Goal: Information Seeking & Learning: Learn about a topic

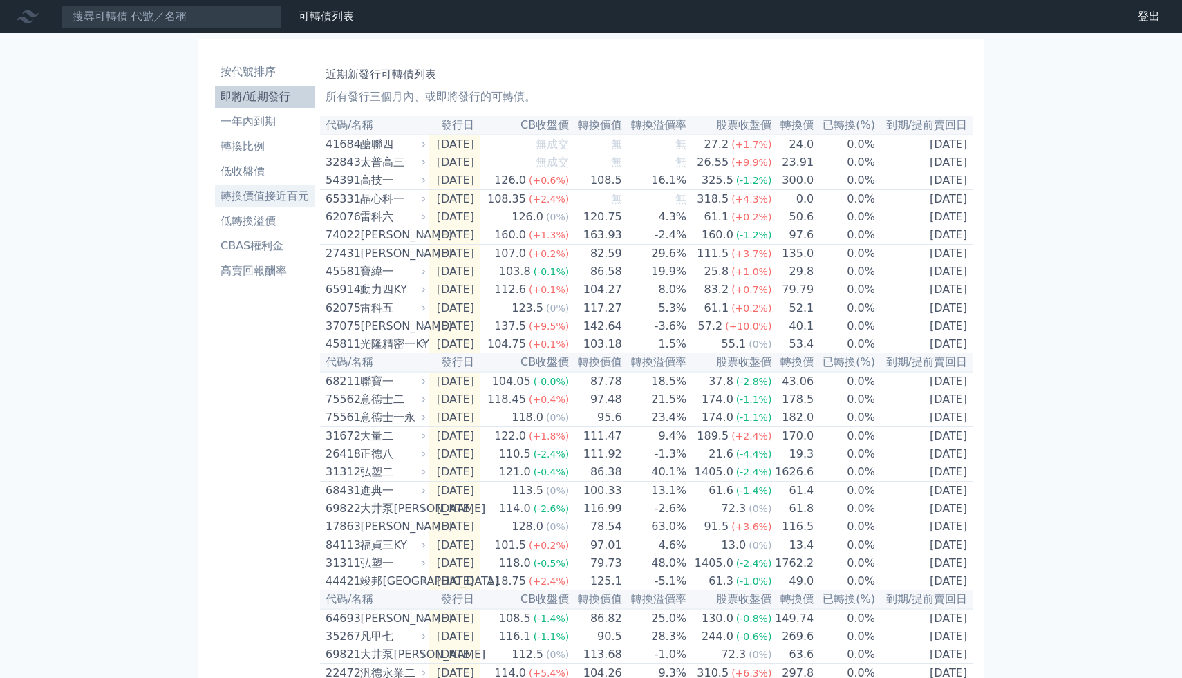
click at [286, 193] on li "轉換價值接近百元" at bounding box center [265, 196] width 100 height 17
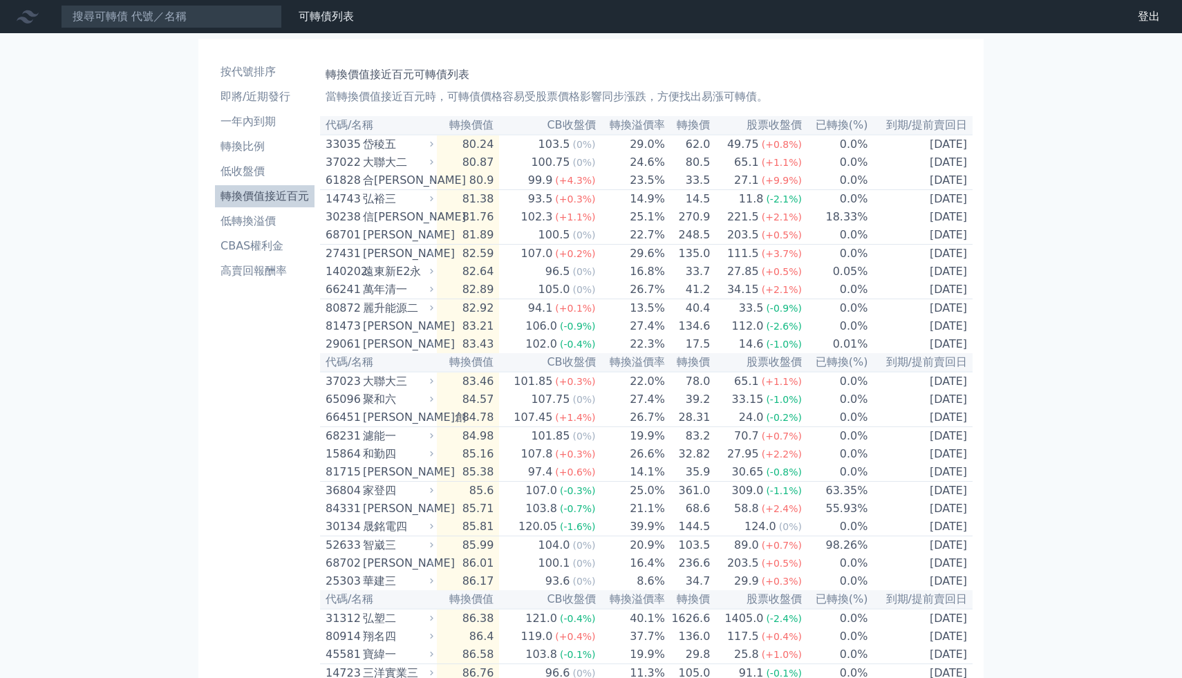
click at [693, 120] on th "轉換價" at bounding box center [687, 125] width 45 height 19
click at [256, 12] on input at bounding box center [171, 16] width 221 height 23
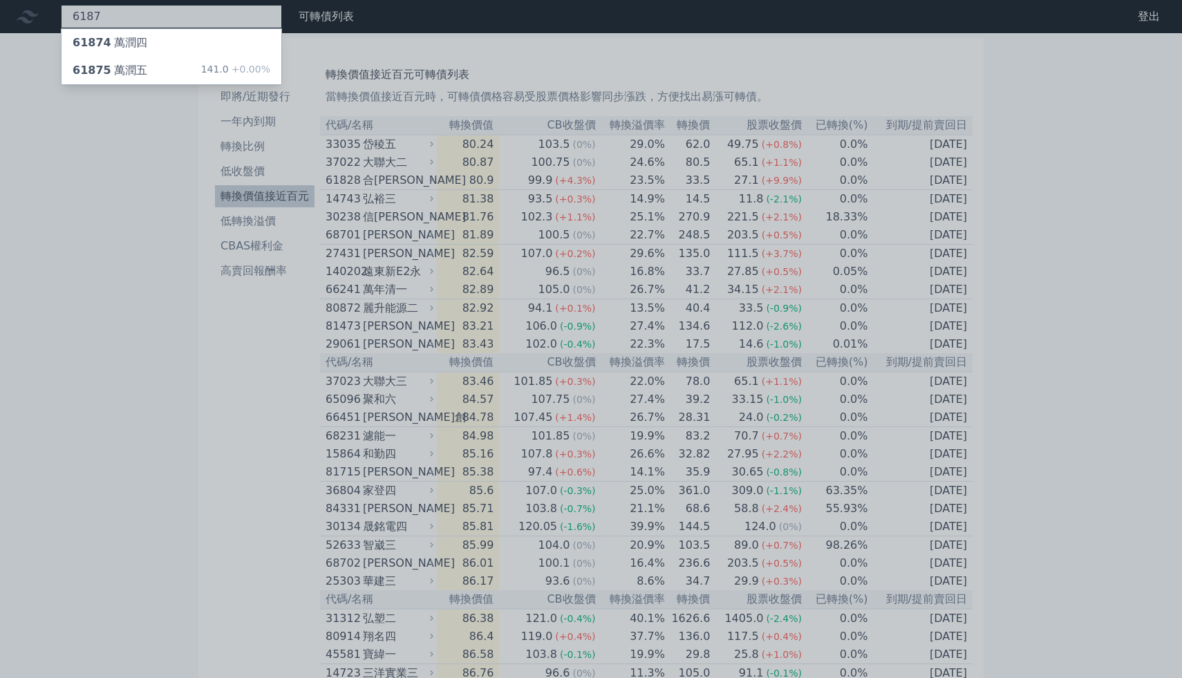
type input "6187"
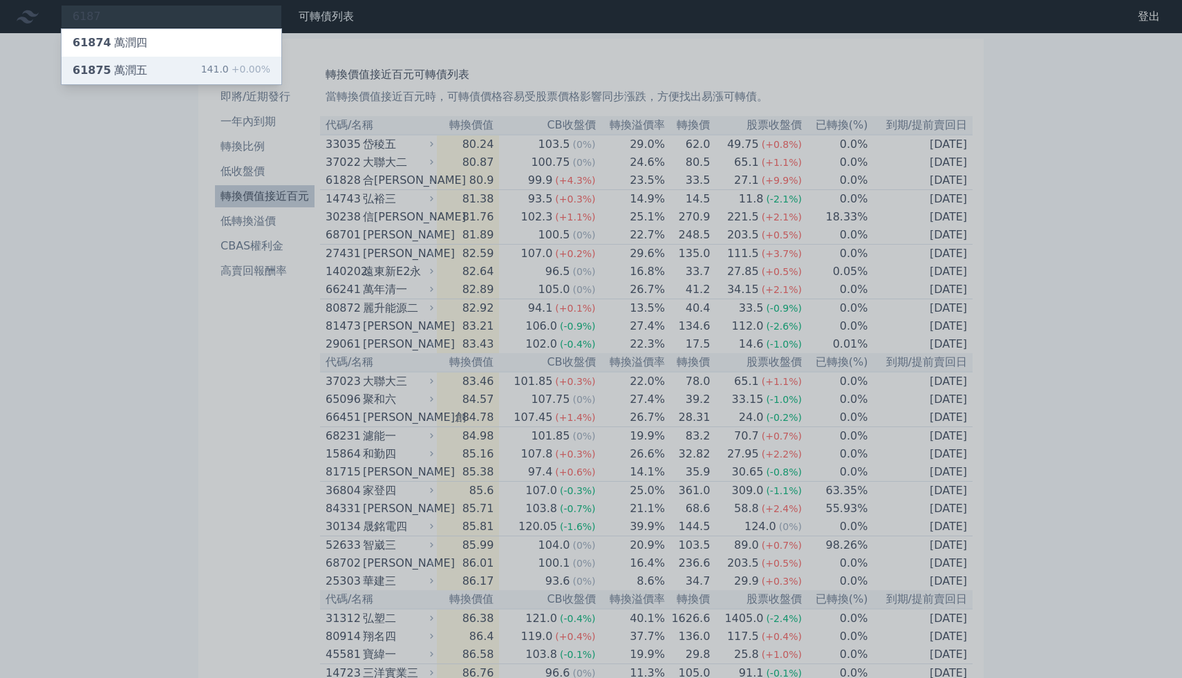
click at [176, 79] on div "61875 萬潤五 141.0 +0.00%" at bounding box center [172, 71] width 220 height 28
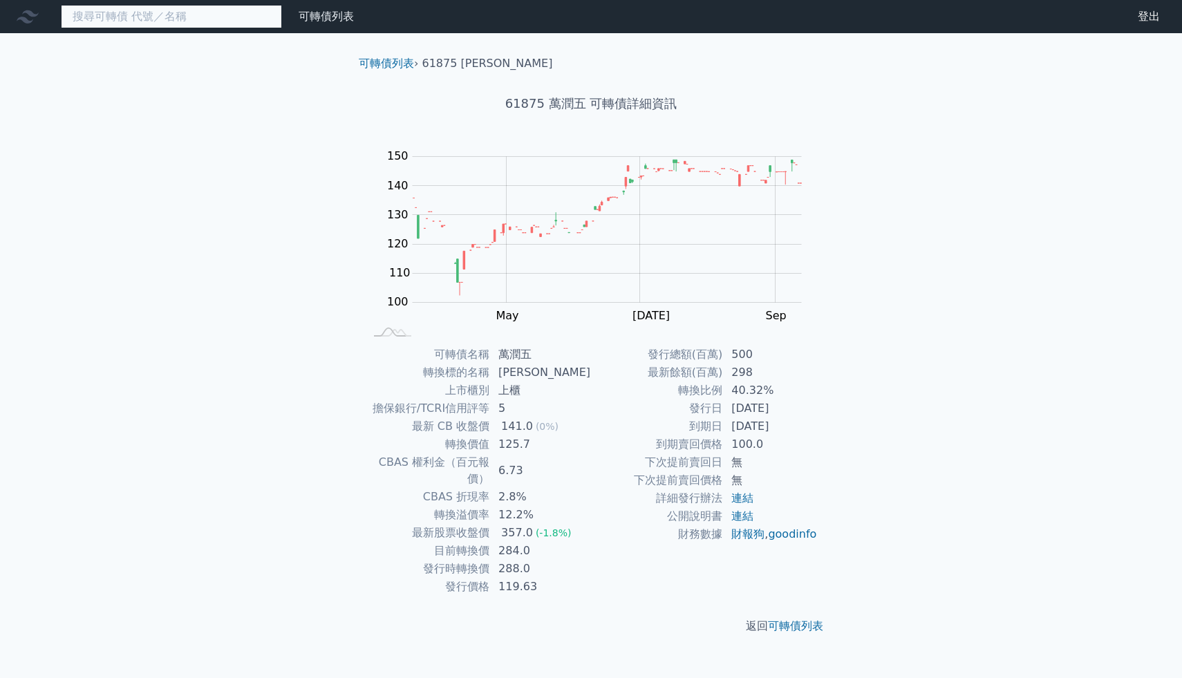
click at [93, 17] on input at bounding box center [171, 16] width 221 height 23
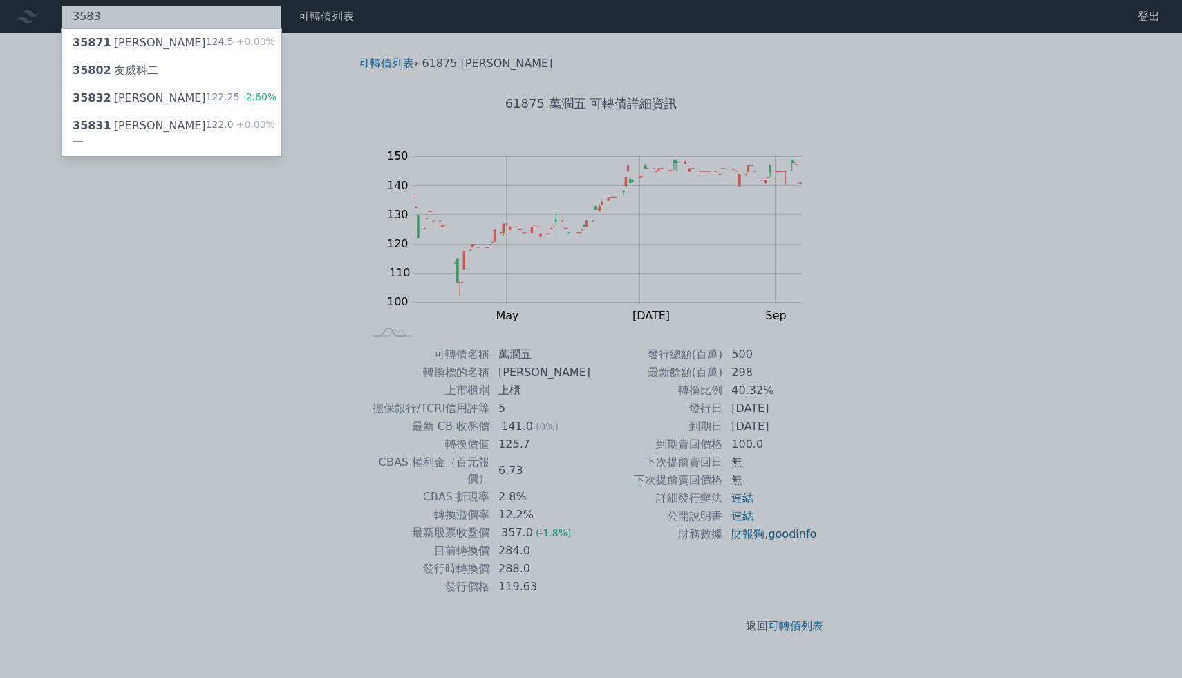
type input "3583"
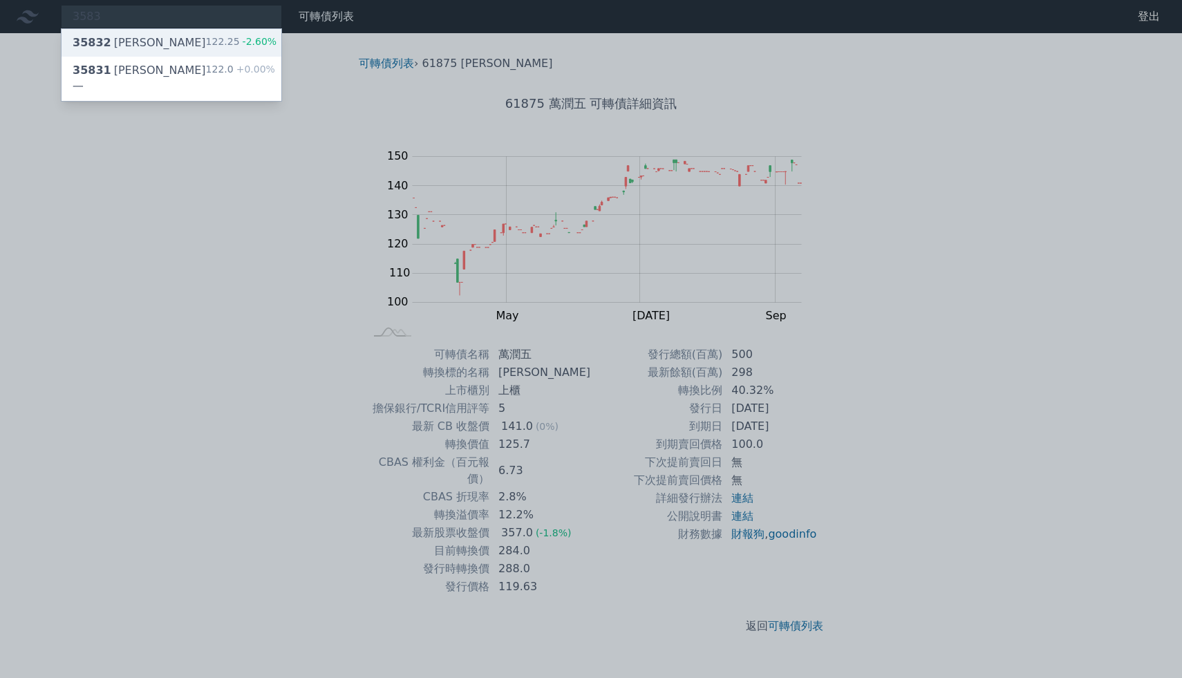
click at [149, 46] on div "35832 [PERSON_NAME]二 122.25 -2.60%" at bounding box center [172, 43] width 220 height 28
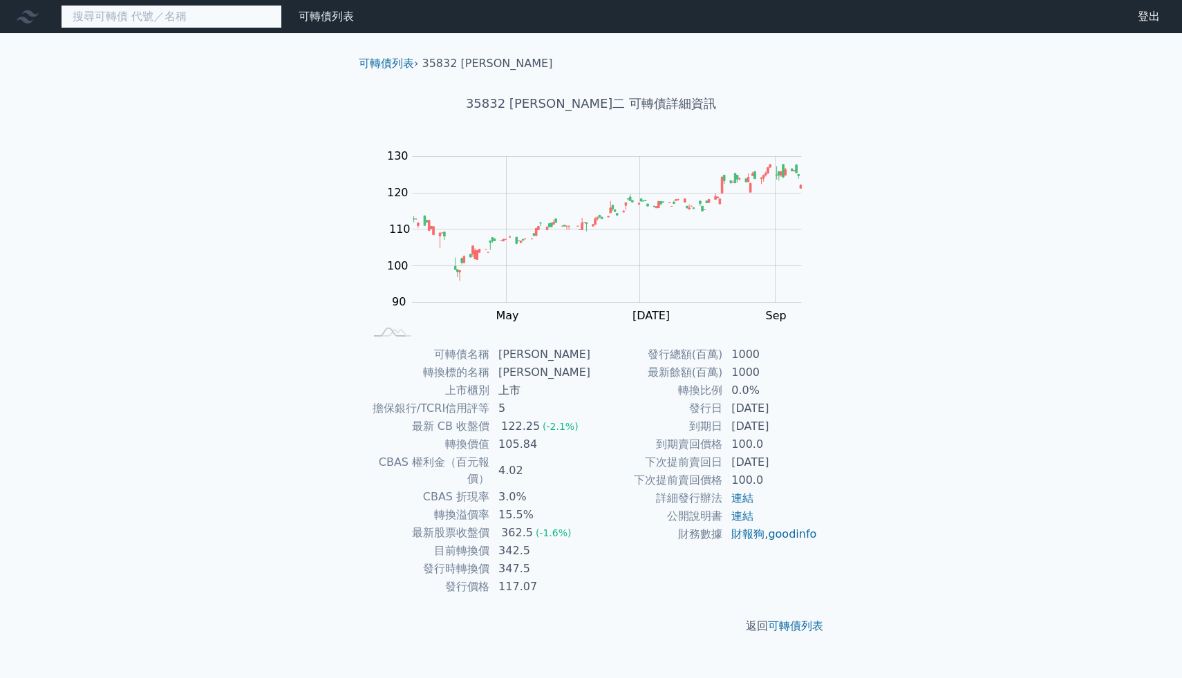
click at [238, 19] on input at bounding box center [171, 16] width 221 height 23
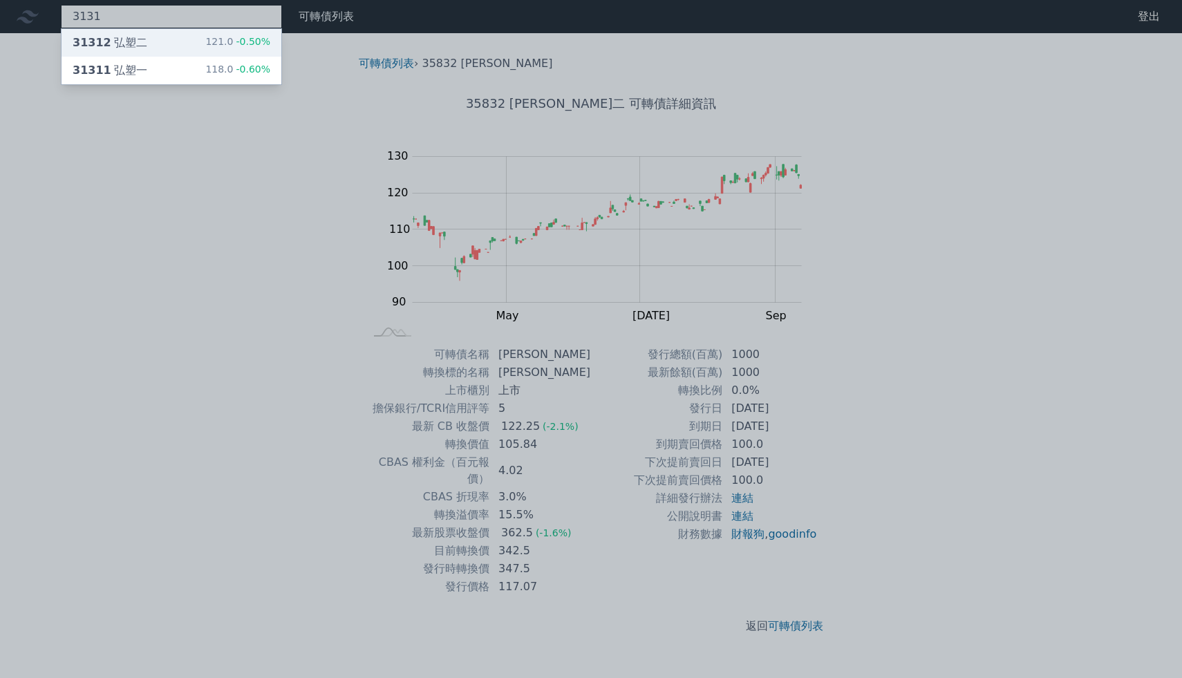
type input "3131"
click at [252, 49] on div "121.0 -0.50%" at bounding box center [237, 43] width 65 height 17
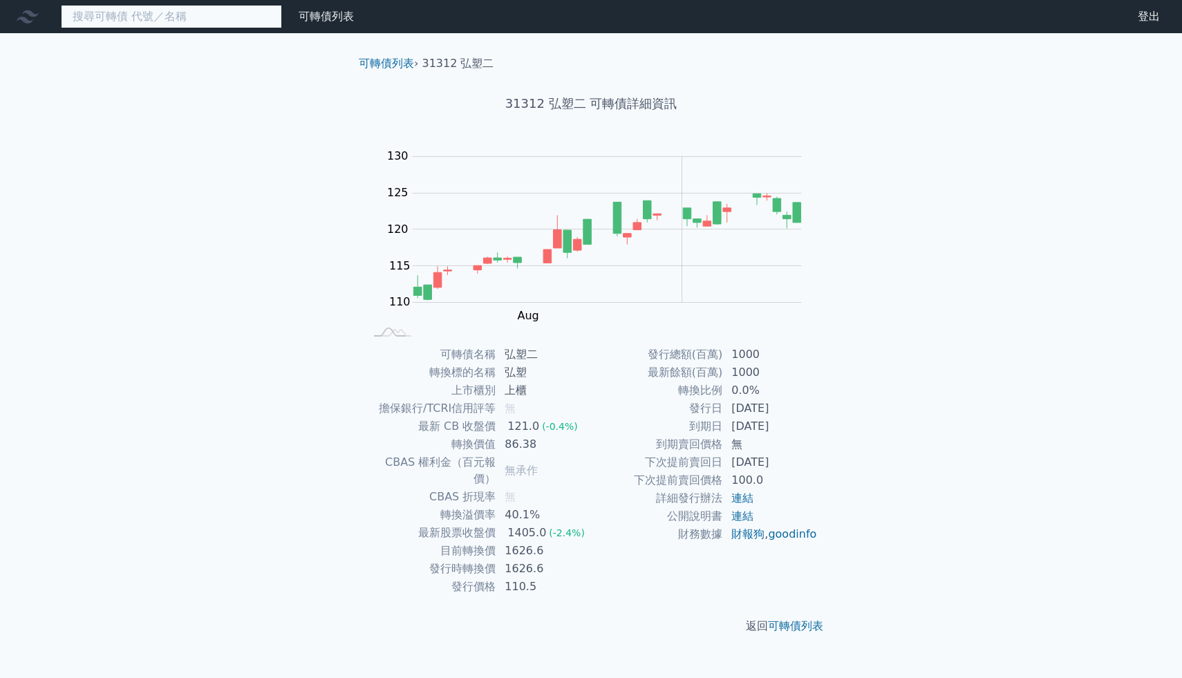
click at [218, 11] on input at bounding box center [171, 16] width 221 height 23
type input "6"
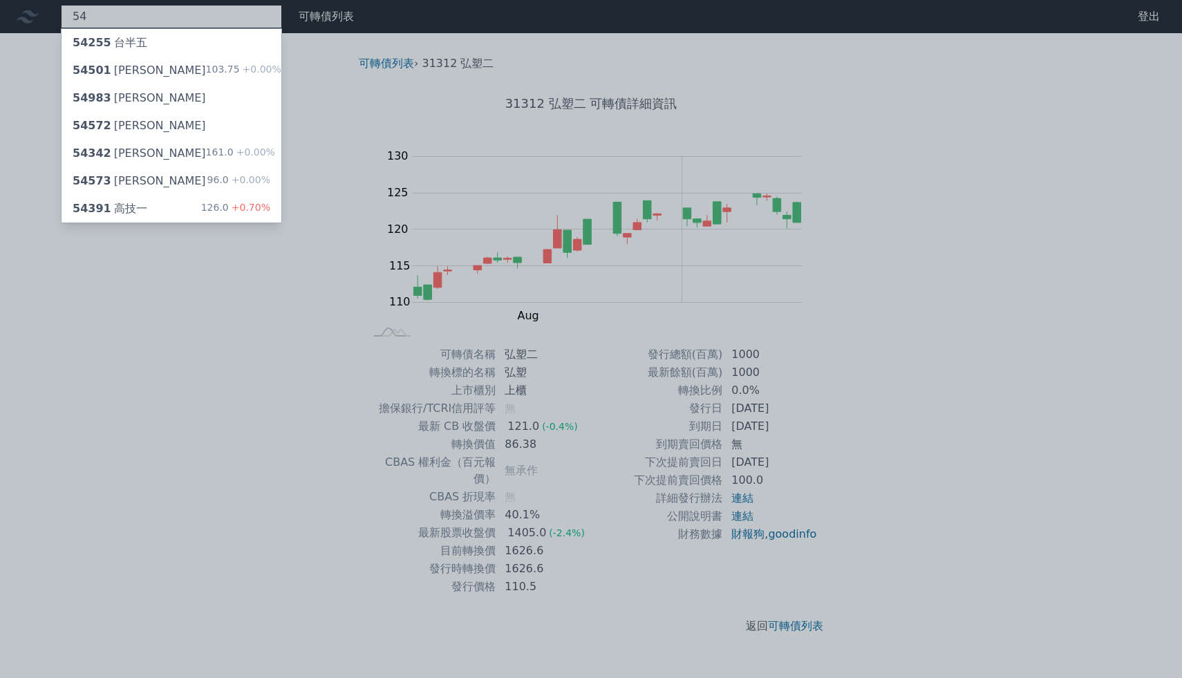
type input "5"
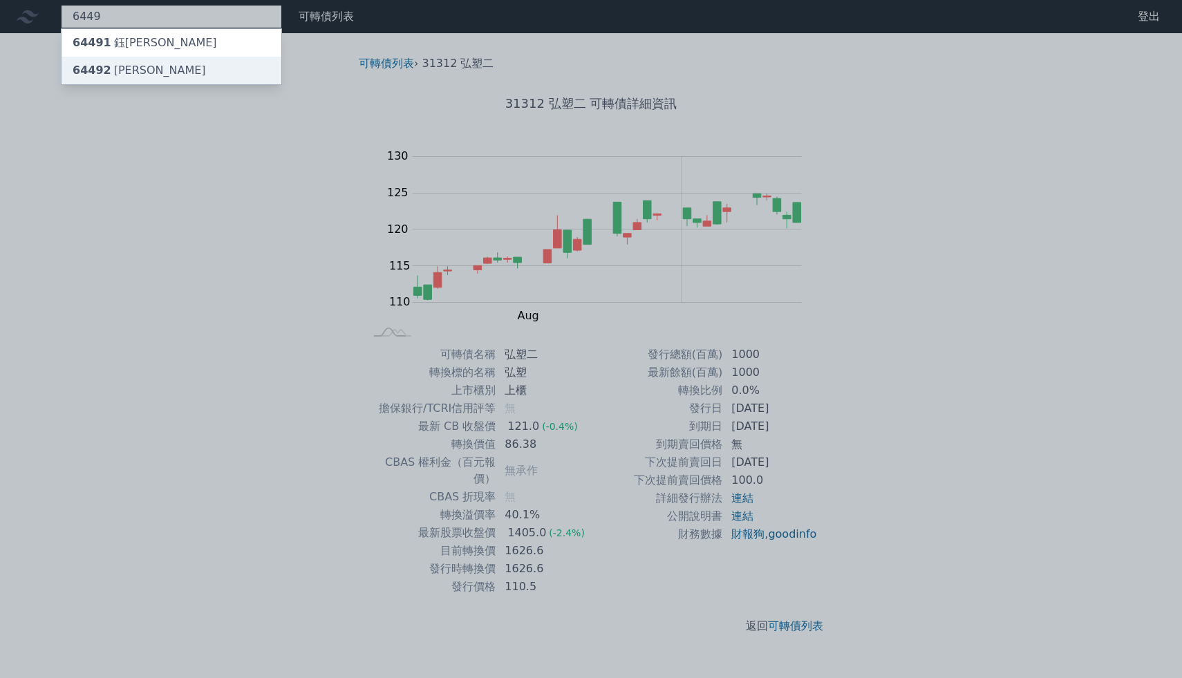
type input "6449"
click at [208, 79] on div "64492 [PERSON_NAME]" at bounding box center [172, 71] width 220 height 28
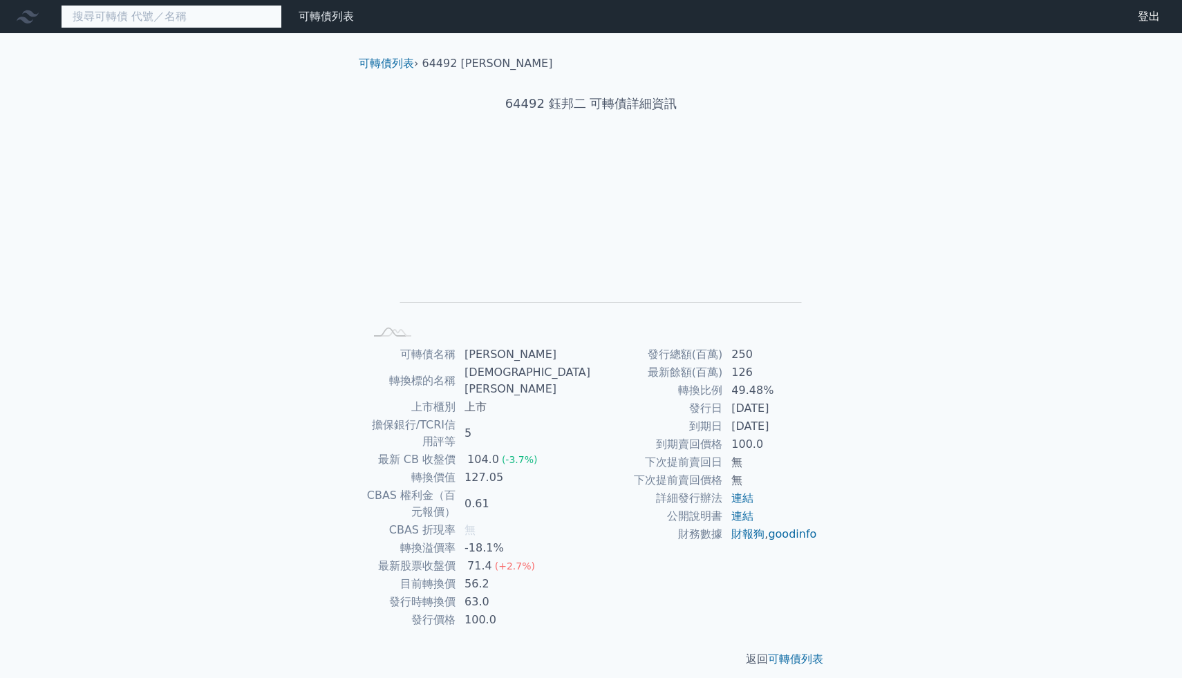
click at [160, 20] on input at bounding box center [171, 16] width 221 height 23
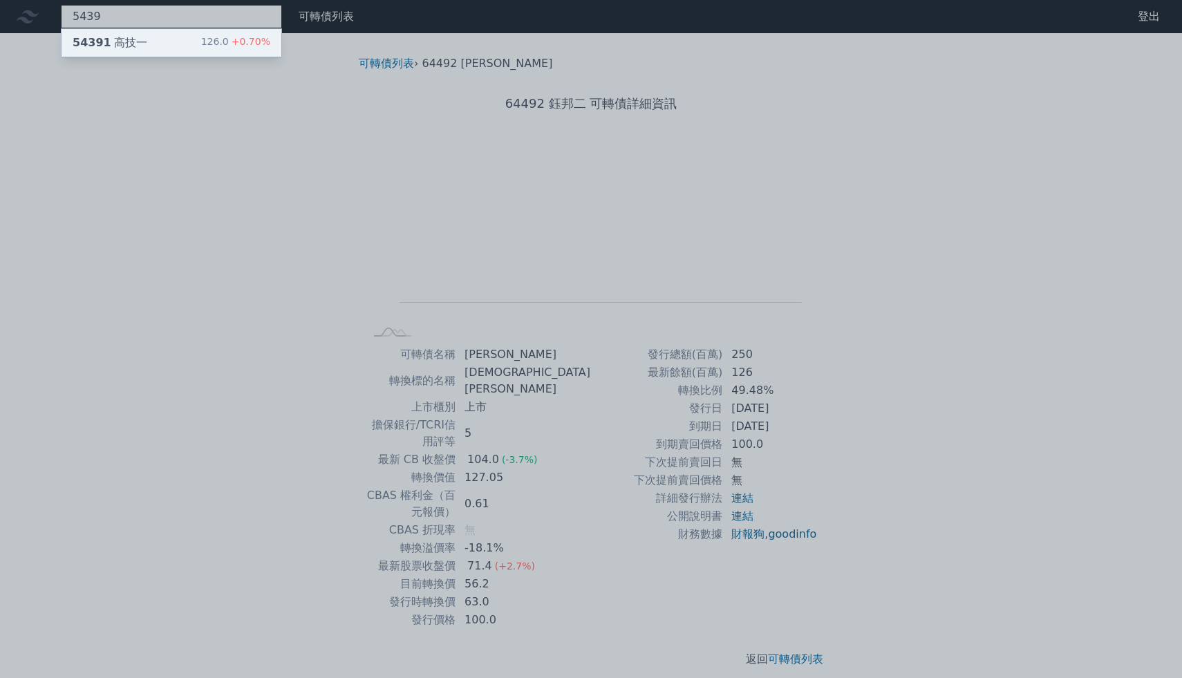
type input "5439"
click at [166, 51] on div "54391 高技一 126.0 +0.70%" at bounding box center [172, 43] width 220 height 28
